Goal: Find specific page/section: Find specific page/section

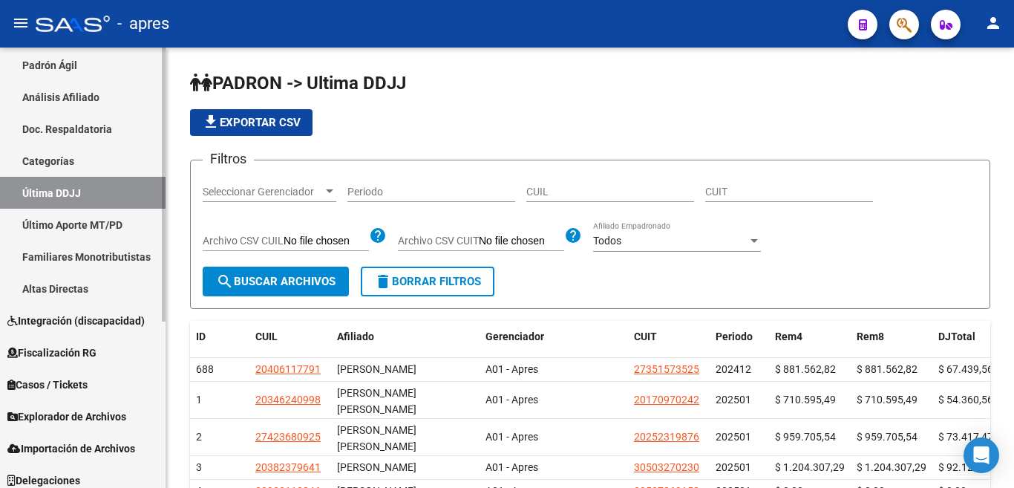
scroll to position [268, 0]
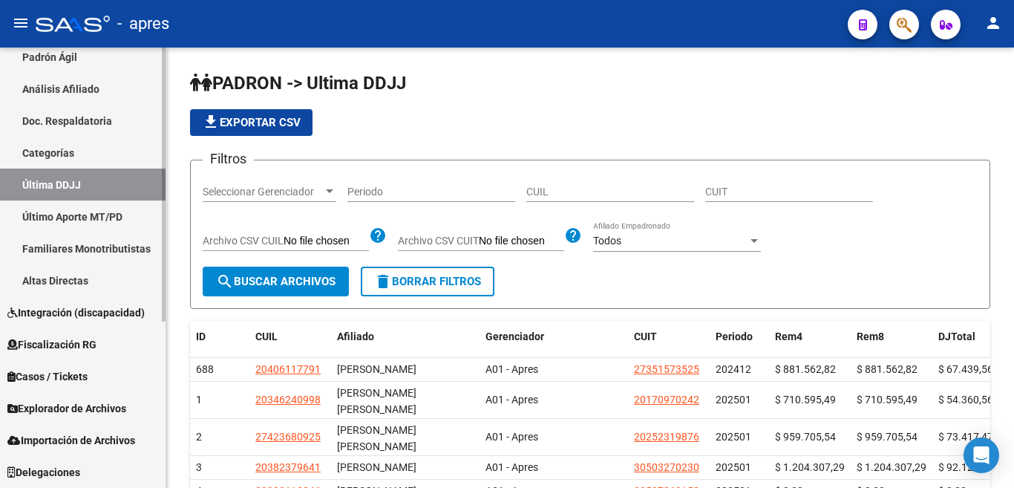
click at [170, 475] on mat-sidenav-container "Firma Express Inicio Calendario SSS Instructivos Contacto OS Reportes Ingresos …" at bounding box center [507, 268] width 1014 height 440
click at [163, 487] on html "menu - apres person Firma Express Inicio Calendario SSS Instructivos Contacto O…" at bounding box center [507, 244] width 1014 height 488
click at [160, 351] on div "Firma Express Inicio Calendario SSS Instructivos Contacto OS Reportes Ingresos …" at bounding box center [84, 133] width 169 height 708
click at [66, 407] on span "Explorador de Archivos" at bounding box center [66, 408] width 119 height 16
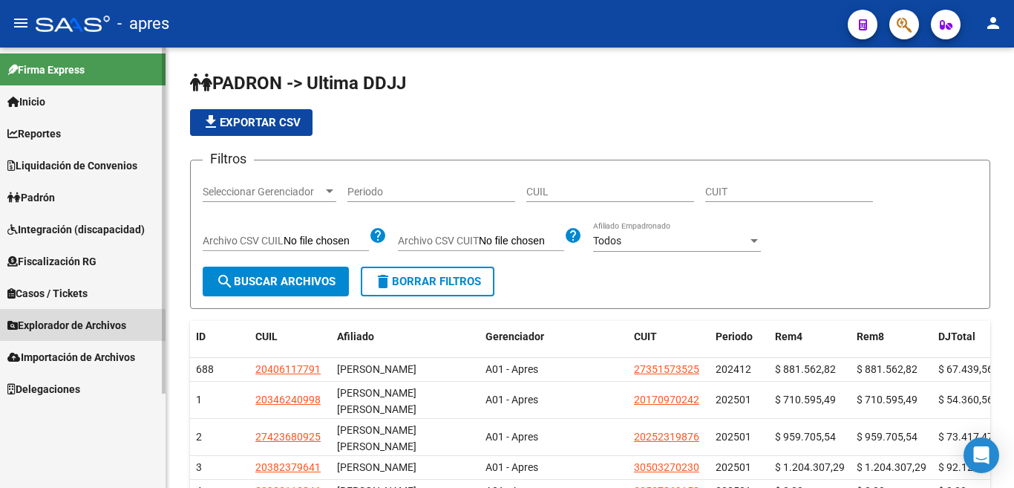
scroll to position [0, 0]
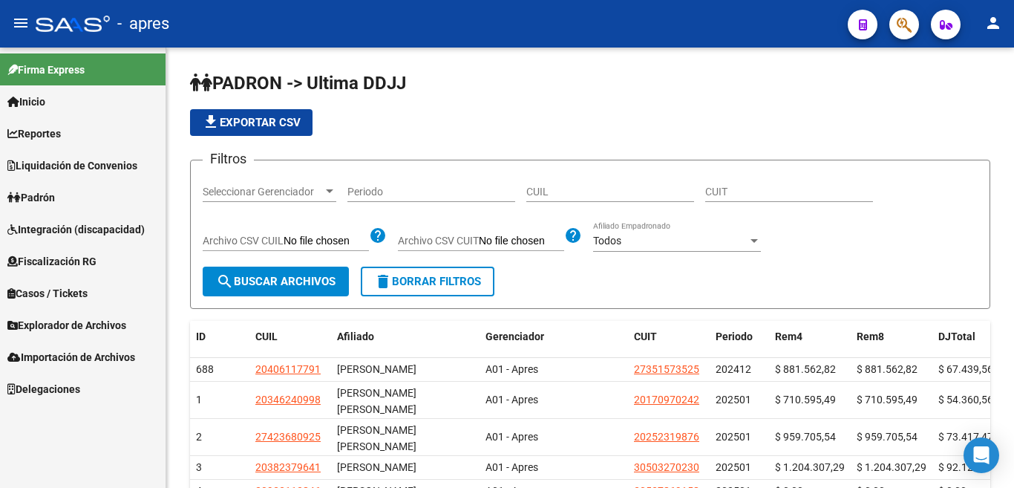
click at [76, 330] on span "Explorador de Archivos" at bounding box center [66, 325] width 119 height 16
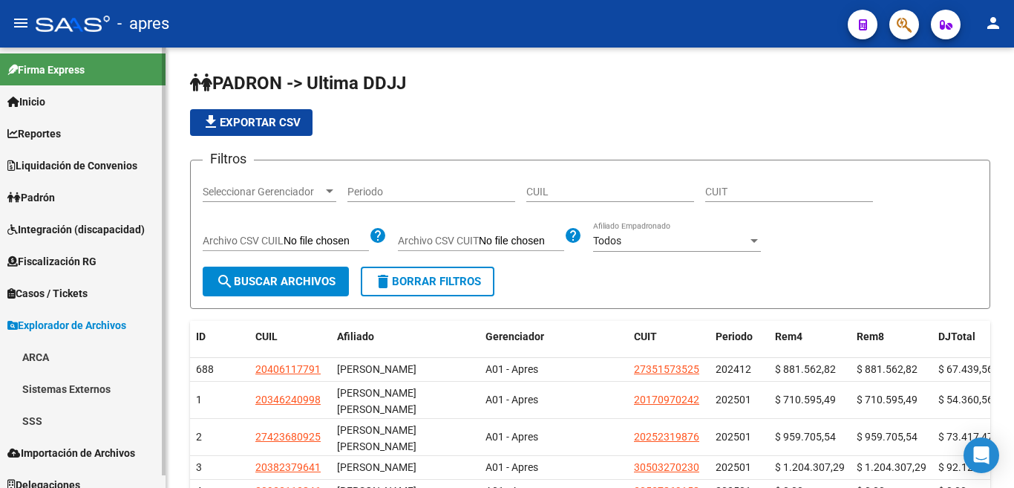
click at [36, 426] on link "SSS" at bounding box center [83, 421] width 166 height 32
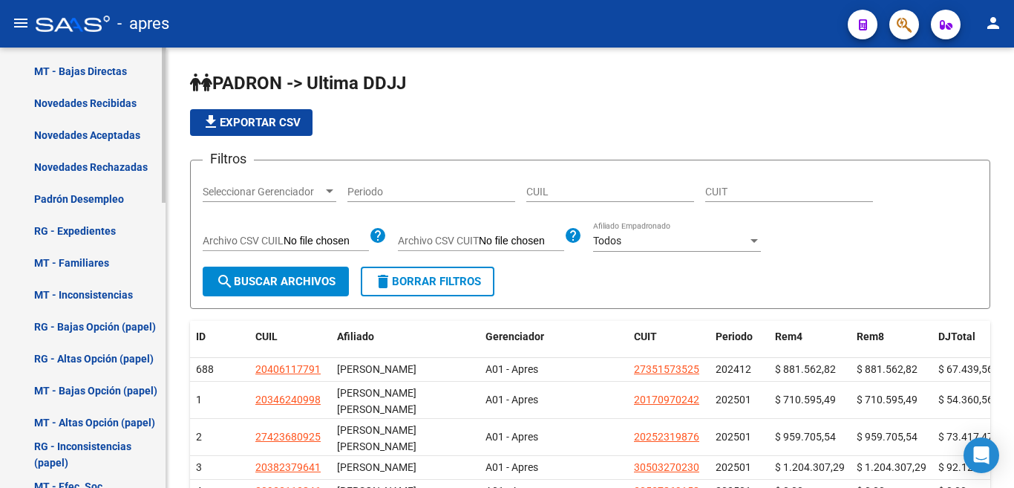
scroll to position [650, 0]
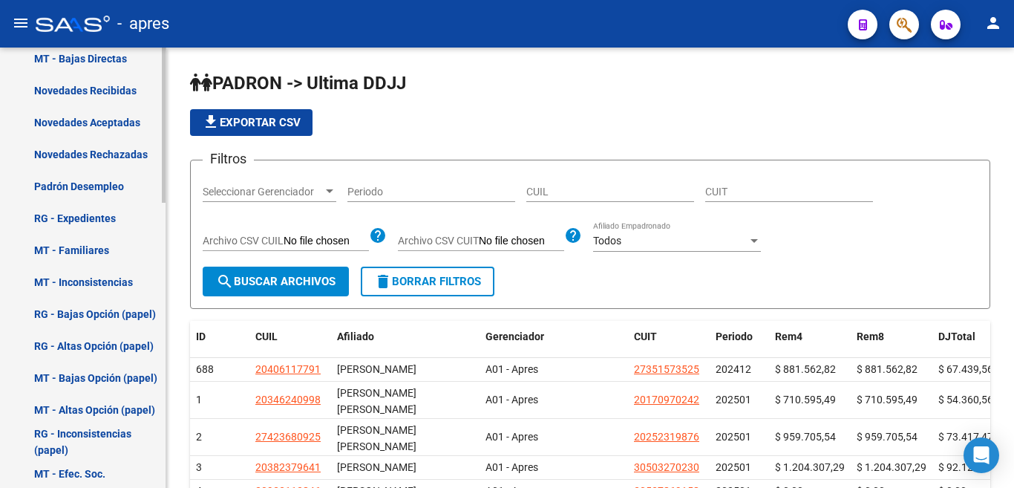
click at [170, 368] on mat-sidenav-container "Firma Express Inicio Calendario SSS Instructivos Contacto OS Reportes Ingresos …" at bounding box center [507, 268] width 1014 height 440
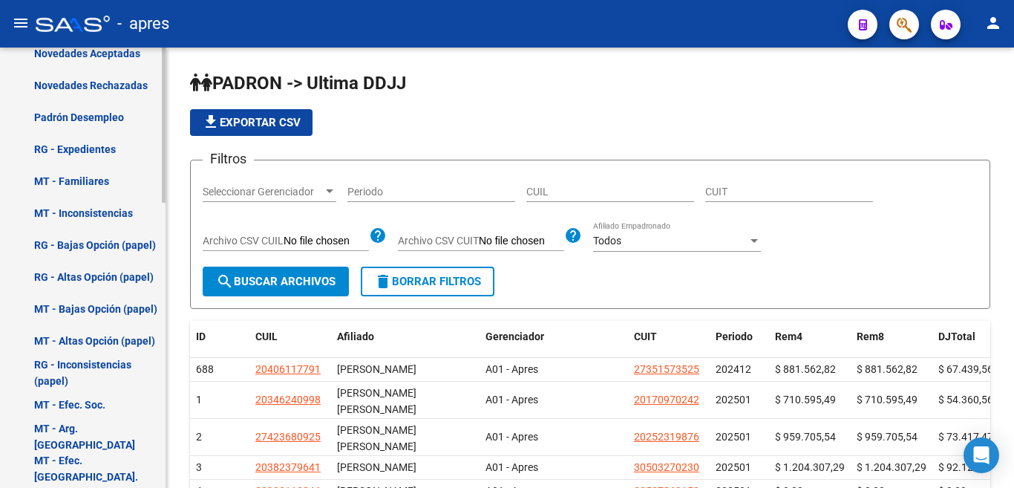
scroll to position [757, 0]
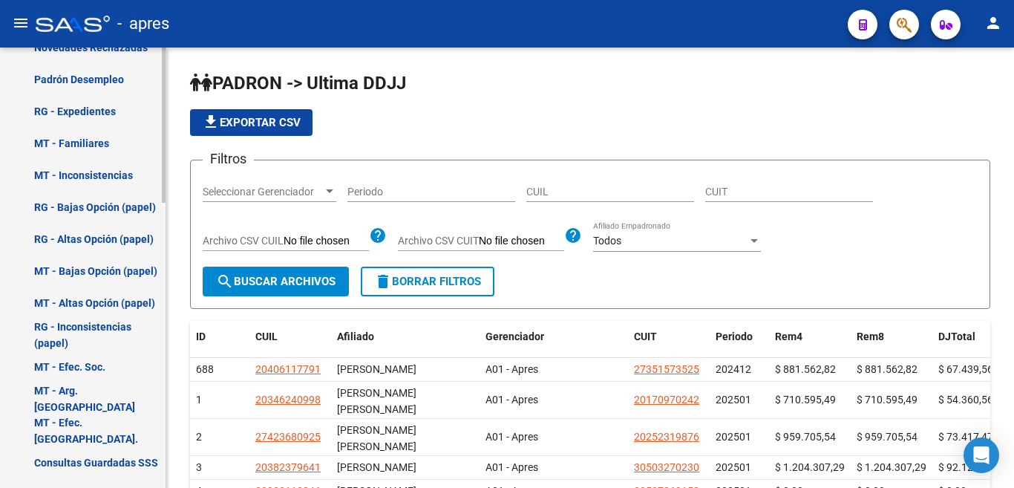
click at [169, 398] on mat-sidenav-container "Firma Express Inicio Calendario SSS Instructivos Contacto OS Reportes Ingresos …" at bounding box center [507, 268] width 1014 height 440
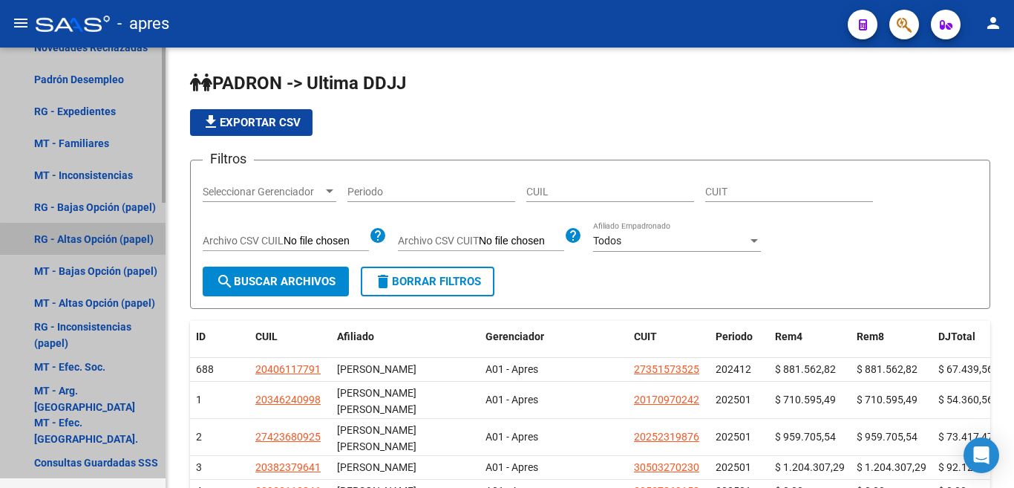
click at [88, 244] on link "RG - Altas Opción (papel)" at bounding box center [83, 239] width 166 height 32
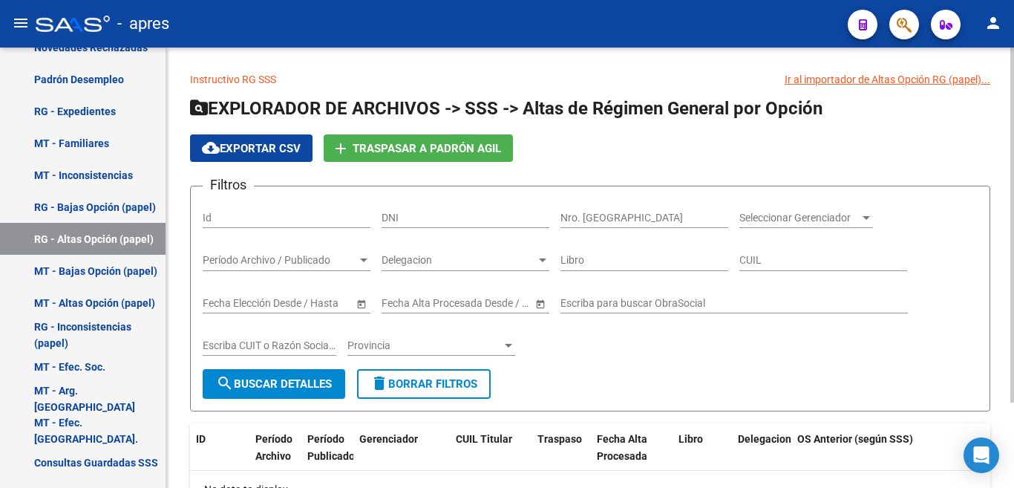
click at [1009, 120] on div "Instructivo RG SSS Ir al importador de Altas Opción RG (papel)... EXPLORADOR DE…" at bounding box center [592, 321] width 852 height 546
click at [160, 345] on link "RG - Inconsistencias (papel)" at bounding box center [83, 335] width 166 height 32
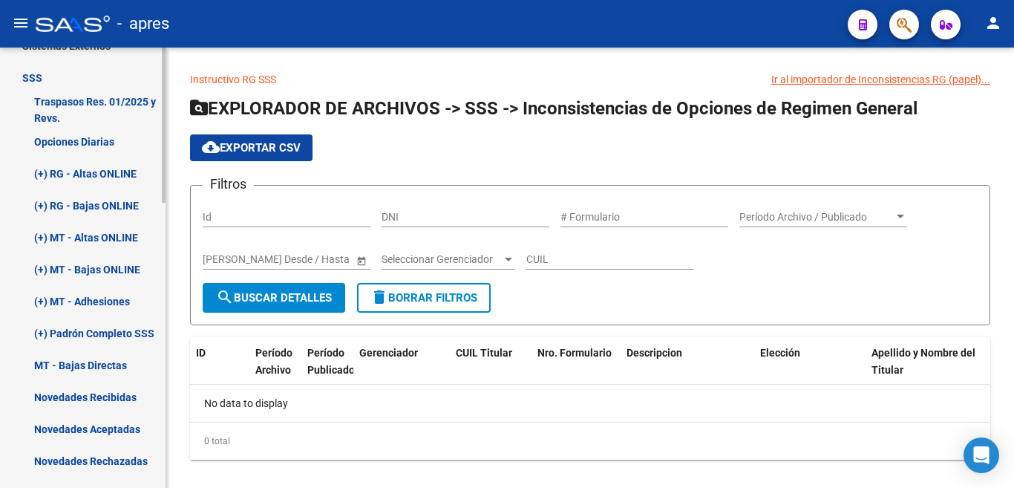
scroll to position [328, 0]
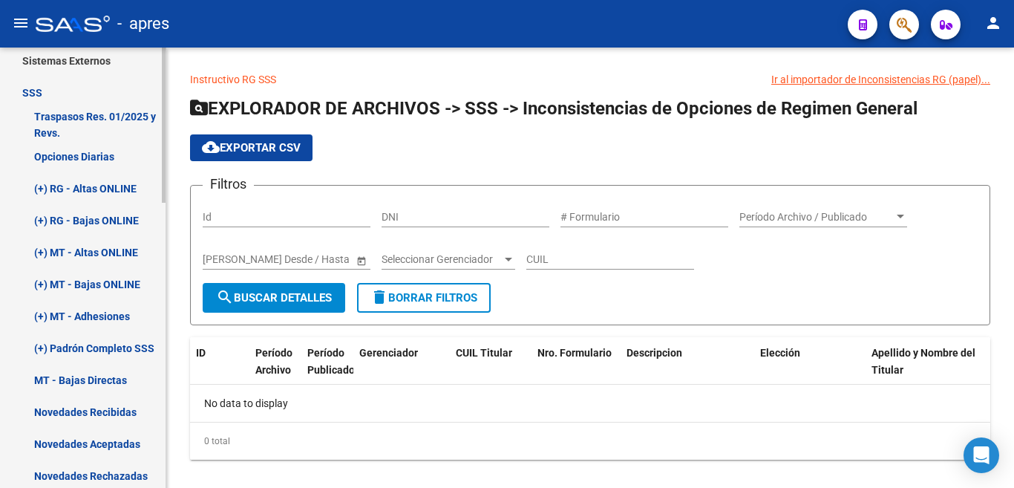
click at [166, 192] on mat-sidenav-container "Firma Express Inicio Calendario SSS Instructivos Contacto OS Reportes Ingresos …" at bounding box center [507, 268] width 1014 height 440
